Goal: Information Seeking & Learning: Learn about a topic

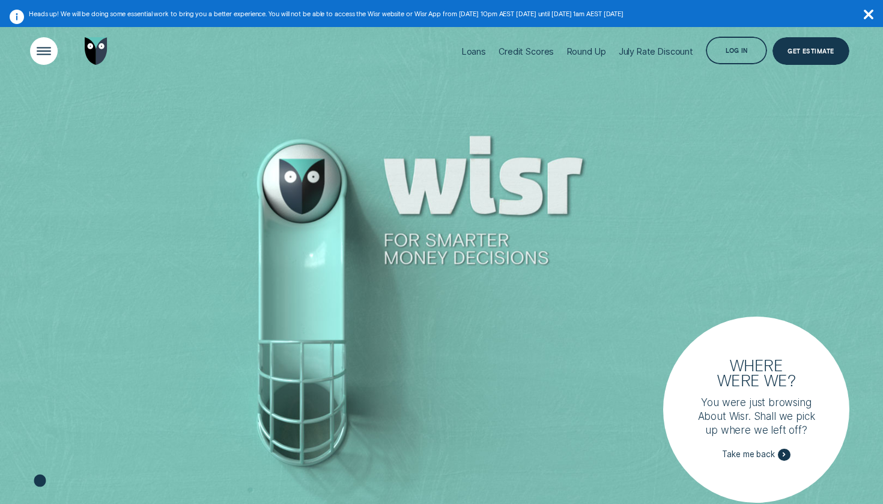
click at [43, 51] on div "Open Menu" at bounding box center [44, 51] width 39 height 39
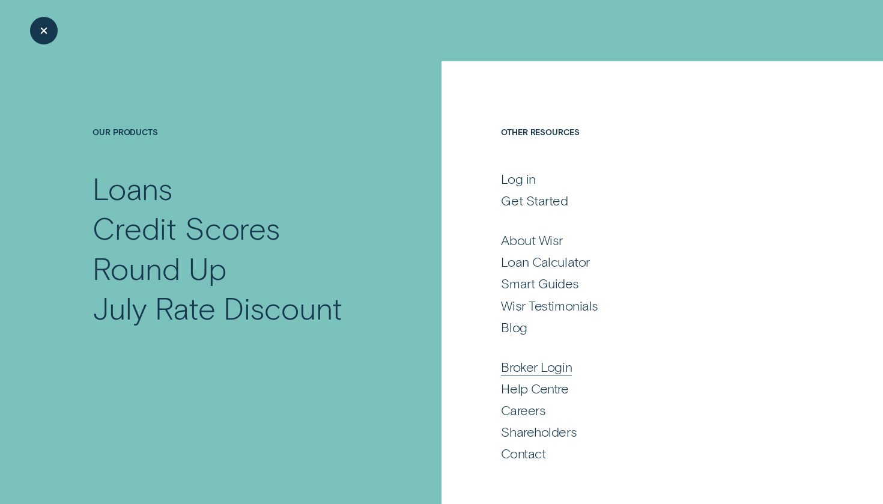
click at [528, 363] on div "Broker Login" at bounding box center [536, 367] width 71 height 17
click at [118, 196] on div "Loans" at bounding box center [133, 188] width 80 height 40
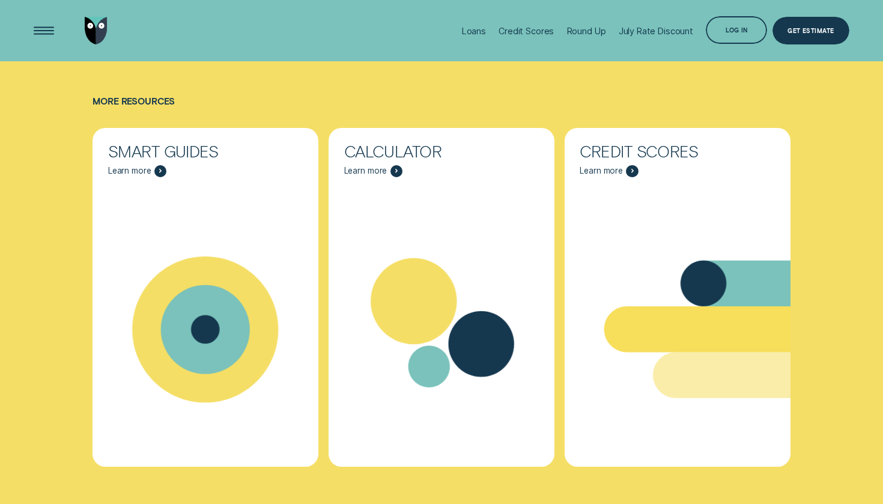
scroll to position [3888, 0]
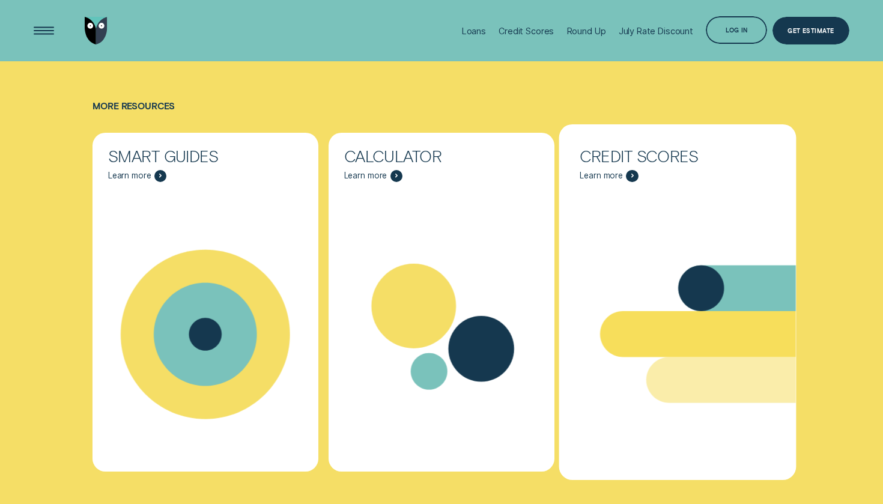
click at [634, 170] on div "Credit Scores - Learn more" at bounding box center [632, 176] width 12 height 12
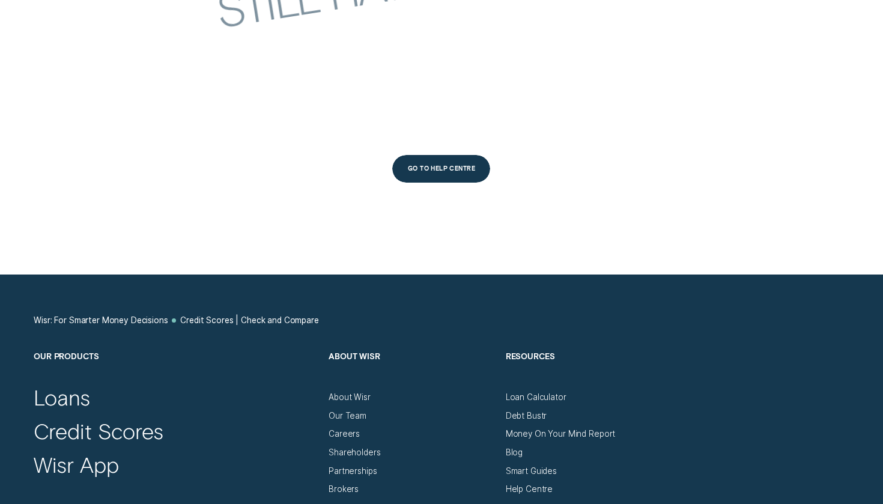
scroll to position [4613, 0]
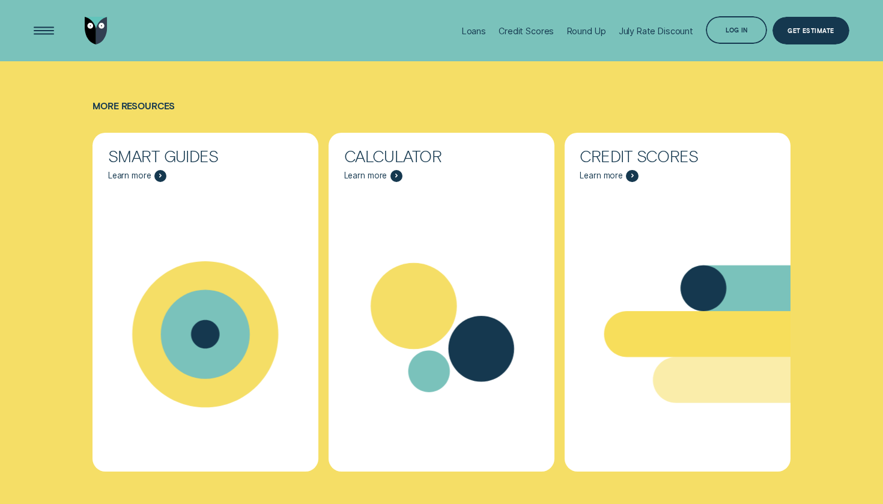
scroll to position [3877, 0]
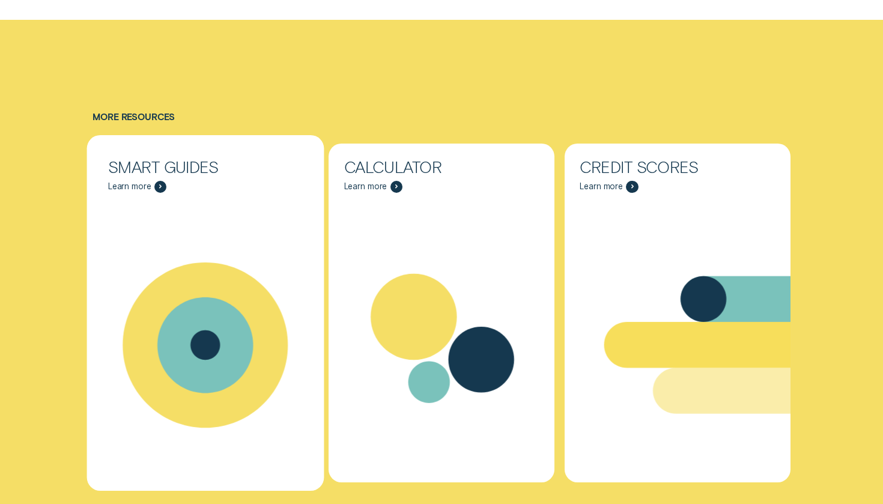
click at [219, 162] on div "Smart Guides" at bounding box center [205, 166] width 195 height 15
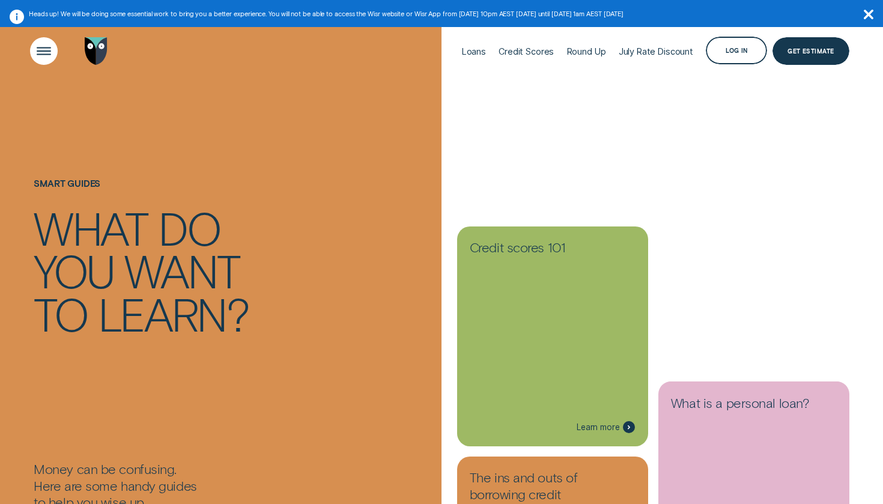
click at [38, 59] on div "Open Menu" at bounding box center [44, 51] width 39 height 39
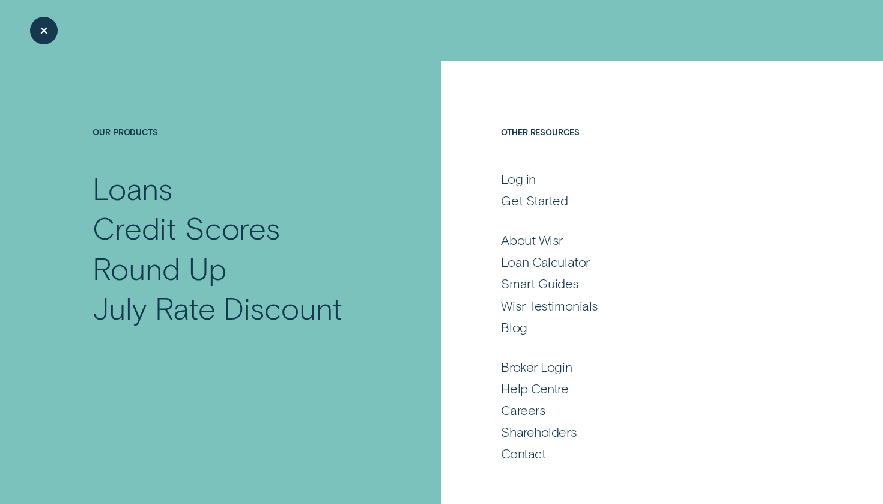
click at [115, 182] on div "Loans" at bounding box center [133, 188] width 80 height 40
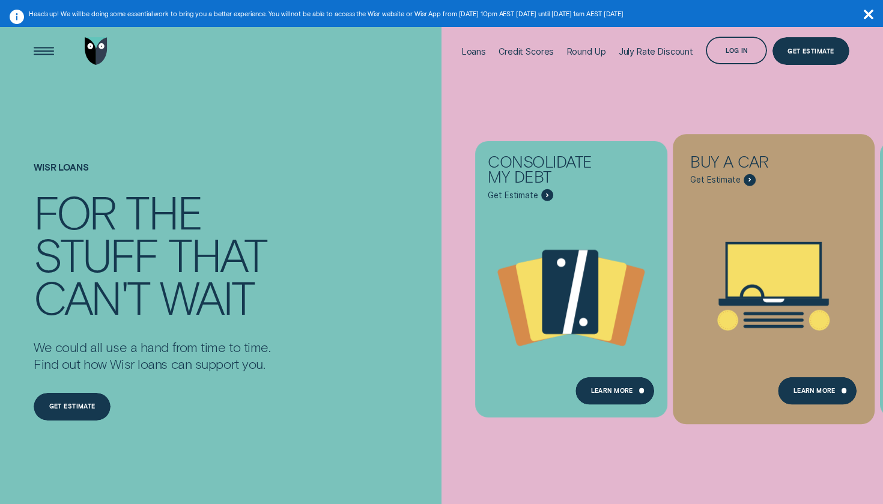
click at [736, 203] on div "Loans - Car" at bounding box center [774, 286] width 202 height 210
